Goal: Navigation & Orientation: Find specific page/section

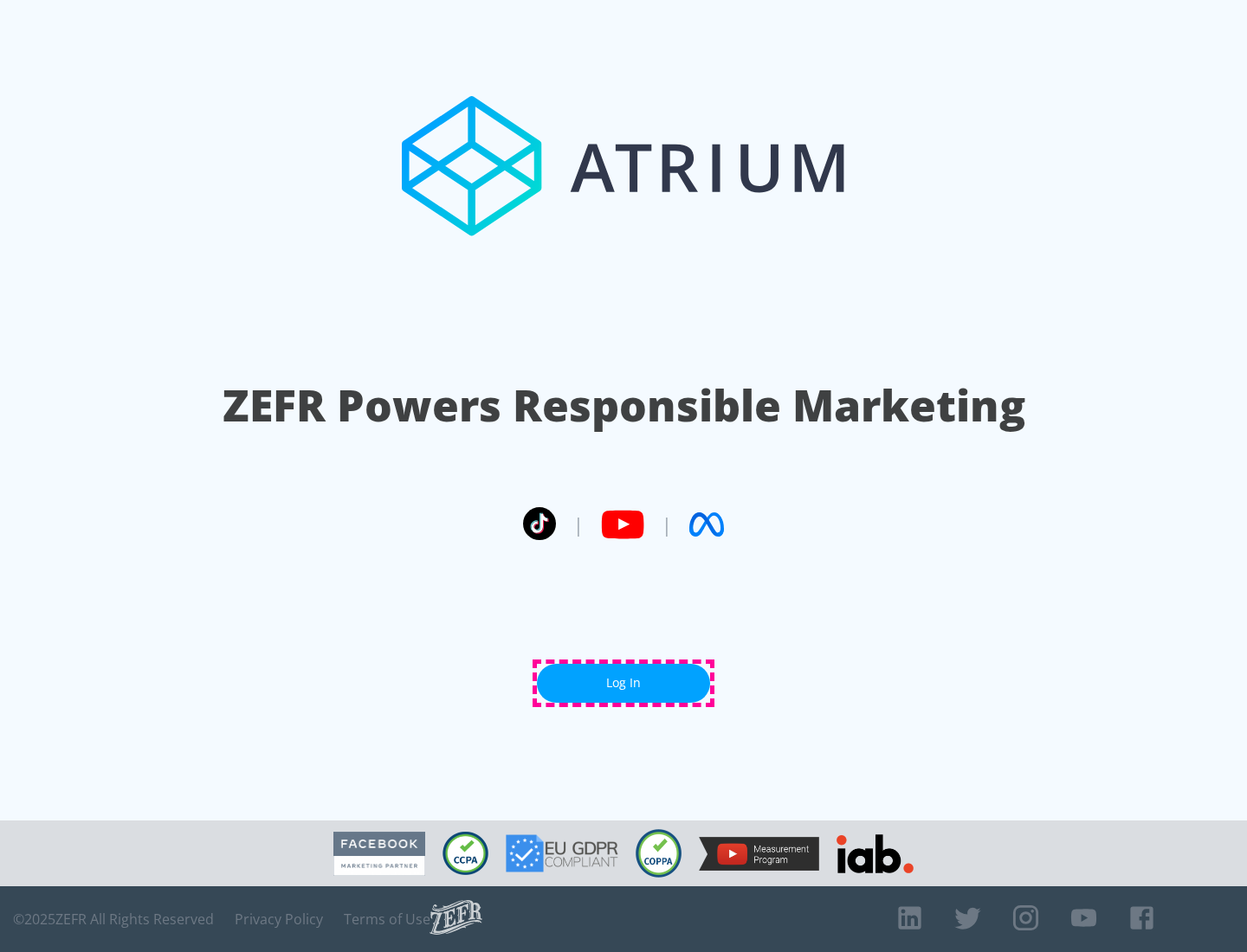
click at [624, 683] on link "Log In" at bounding box center [623, 684] width 173 height 39
